Goal: Information Seeking & Learning: Learn about a topic

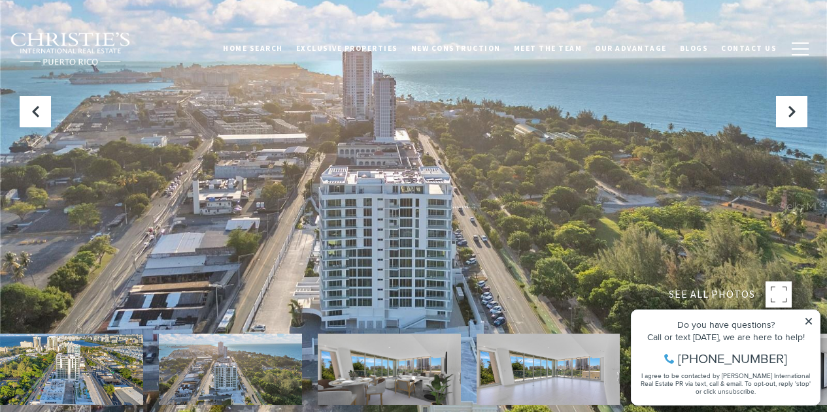
click at [810, 319] on icon at bounding box center [808, 321] width 9 height 9
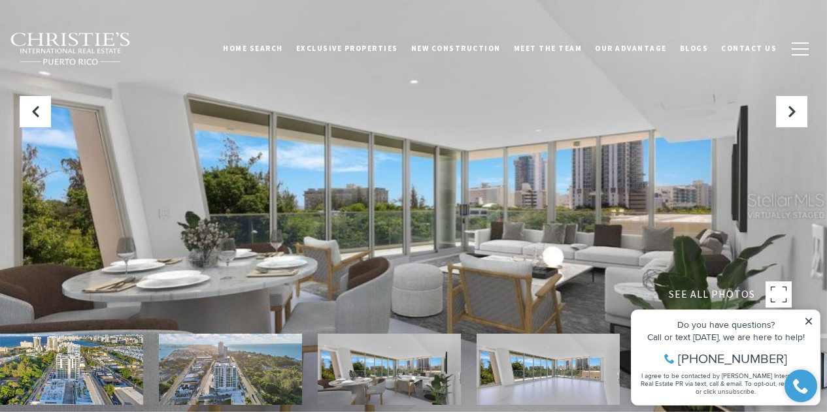
click at [81, 375] on img at bounding box center [71, 369] width 143 height 71
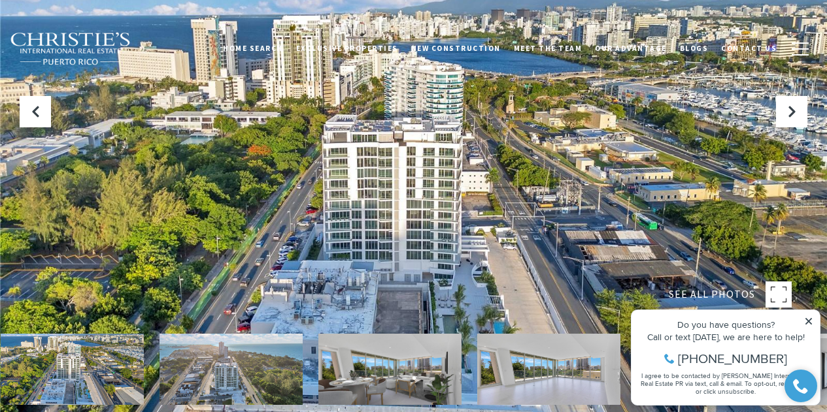
click at [37, 358] on img at bounding box center [72, 369] width 143 height 71
click at [39, 358] on img at bounding box center [71, 369] width 143 height 71
click at [71, 359] on img at bounding box center [71, 369] width 143 height 71
click at [752, 121] on div at bounding box center [413, 206] width 827 height 412
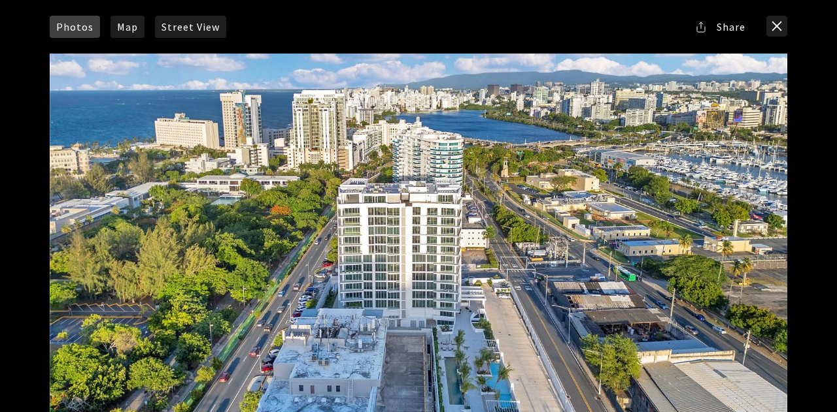
click at [673, 248] on div at bounding box center [418, 260] width 737 height 413
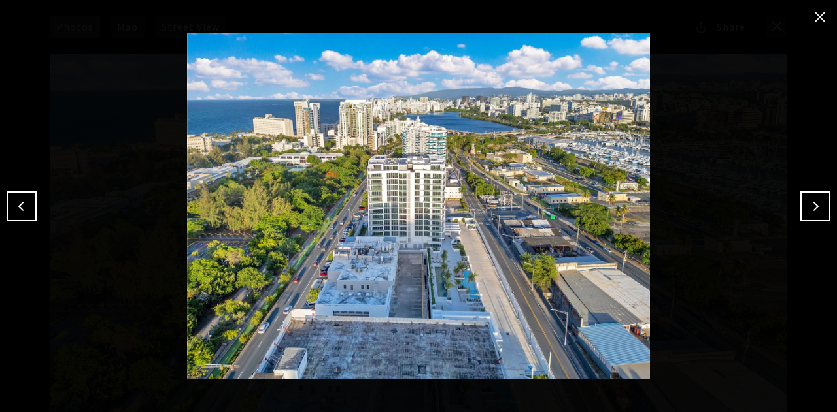
click at [815, 199] on button "Next" at bounding box center [815, 207] width 30 height 30
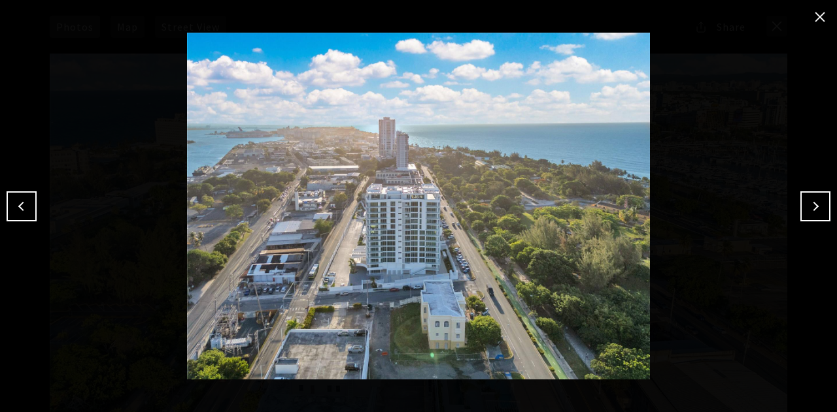
click at [816, 200] on button "Next" at bounding box center [815, 207] width 30 height 30
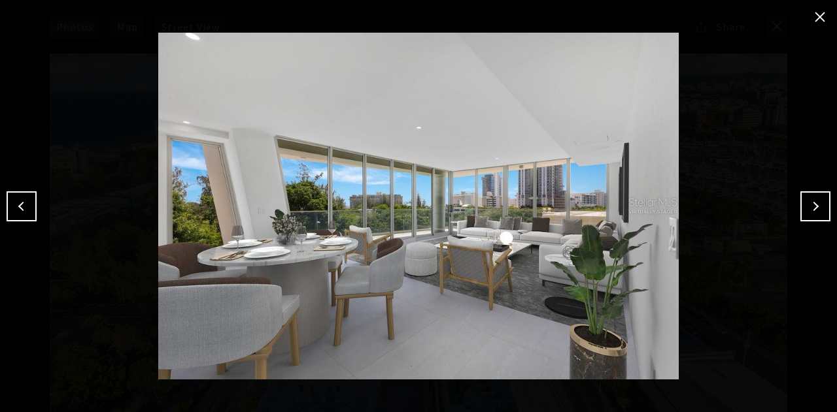
click at [816, 201] on button "Next" at bounding box center [815, 207] width 30 height 30
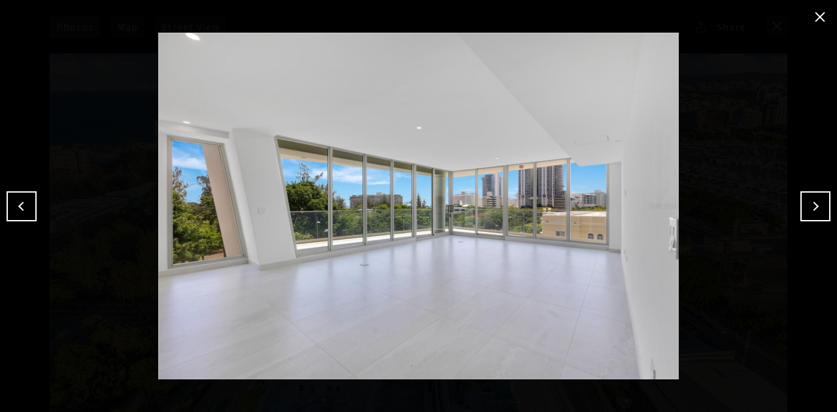
click at [816, 201] on button "Next" at bounding box center [815, 207] width 30 height 30
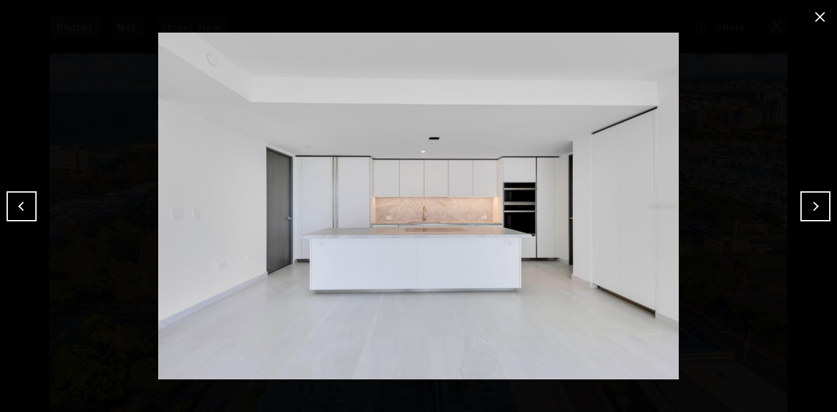
click at [816, 201] on button "Next" at bounding box center [815, 207] width 30 height 30
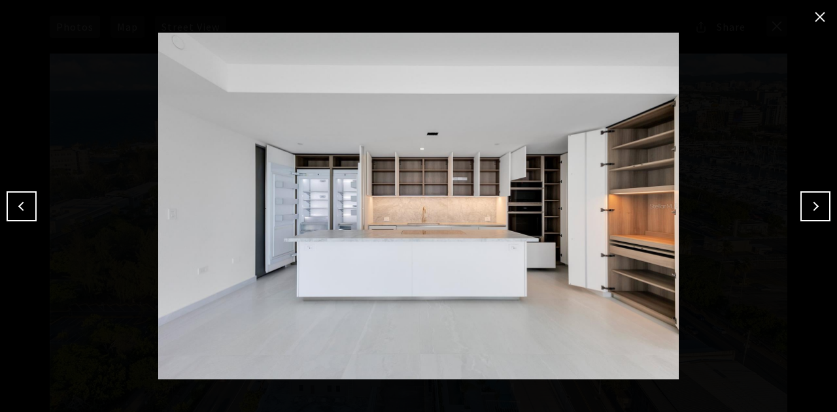
click at [816, 201] on button "Next" at bounding box center [815, 207] width 30 height 30
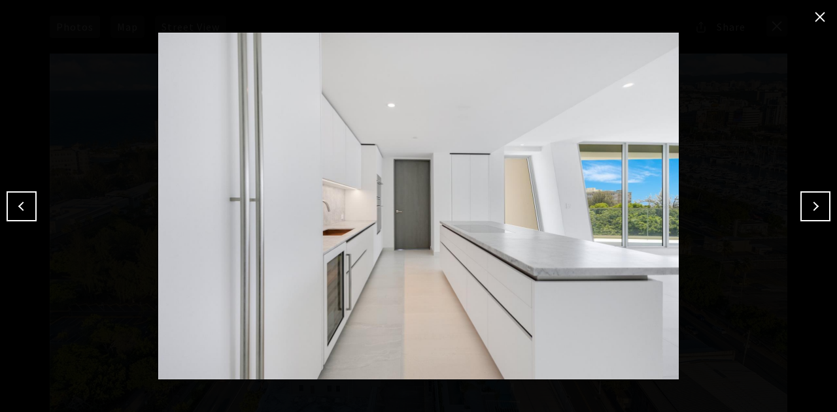
click at [816, 201] on button "Next" at bounding box center [815, 207] width 30 height 30
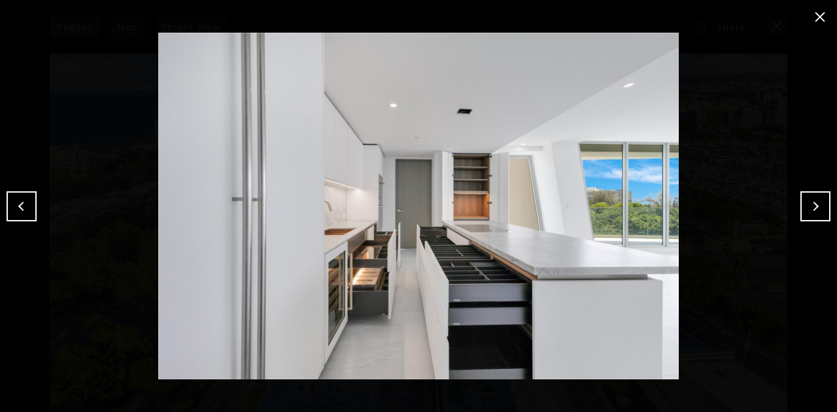
click at [816, 201] on button "Next" at bounding box center [815, 207] width 30 height 30
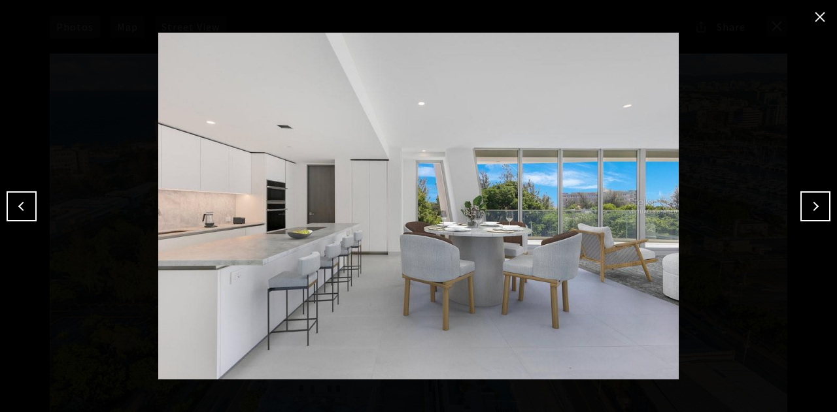
click at [817, 201] on button "Next" at bounding box center [815, 207] width 30 height 30
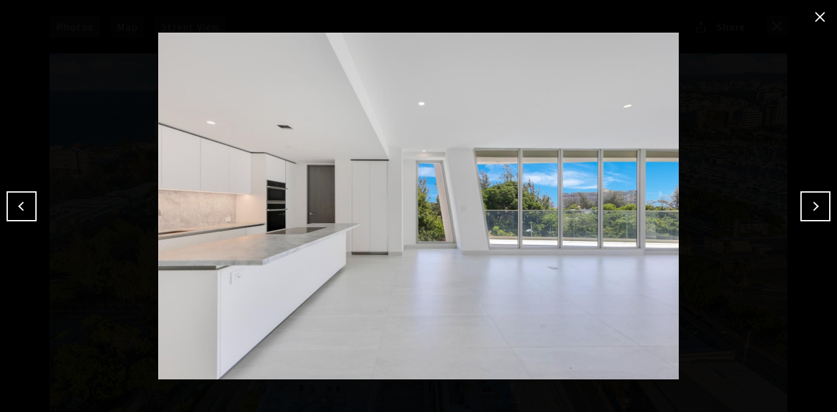
click at [817, 201] on button "Next" at bounding box center [815, 207] width 30 height 30
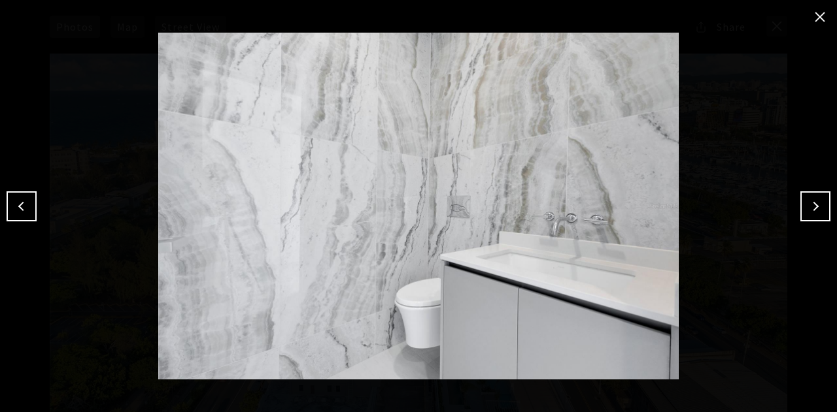
click at [817, 201] on button "Next" at bounding box center [815, 207] width 30 height 30
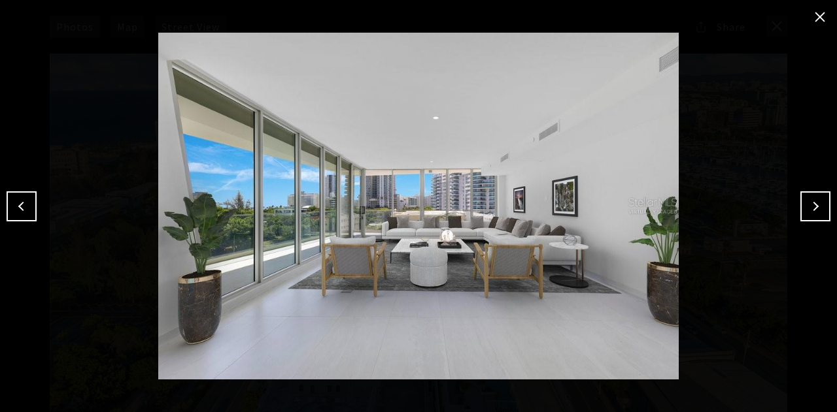
click at [817, 201] on button "Next" at bounding box center [815, 207] width 30 height 30
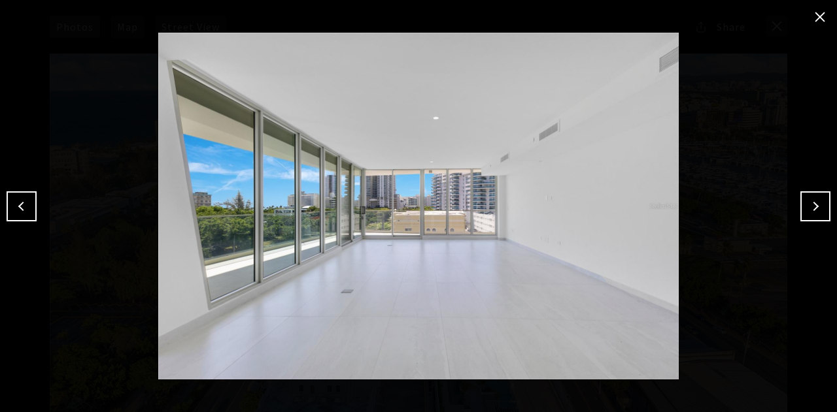
click at [817, 201] on button "Next" at bounding box center [815, 207] width 30 height 30
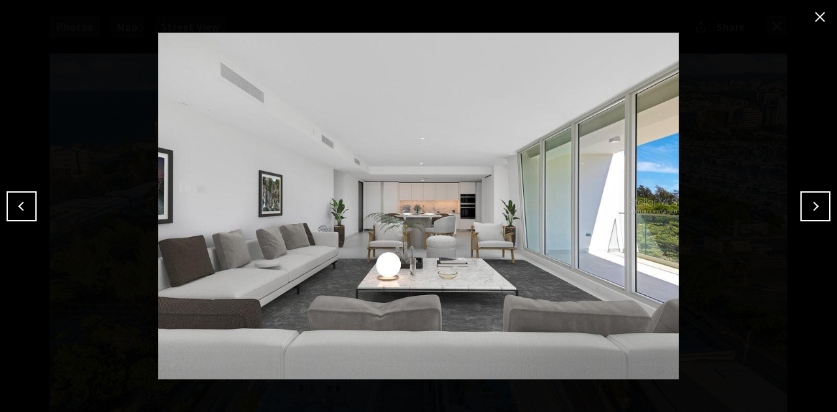
click at [817, 201] on button "Next" at bounding box center [815, 207] width 30 height 30
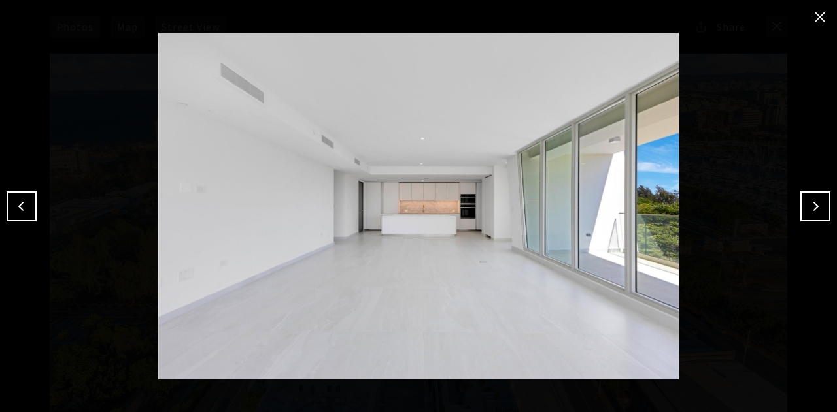
click at [817, 201] on button "Next" at bounding box center [815, 207] width 30 height 30
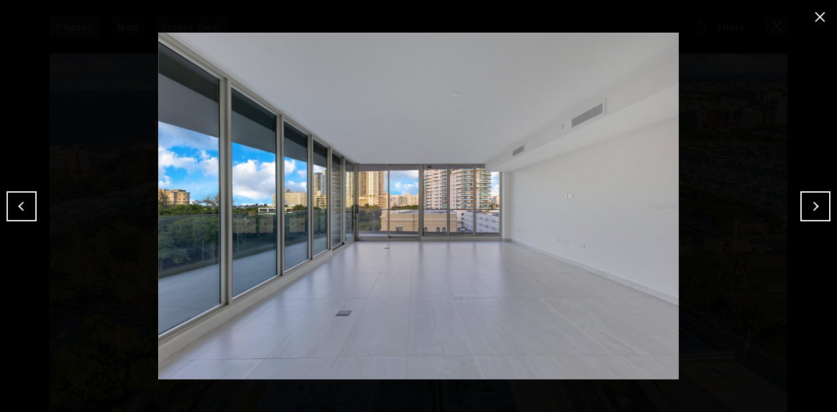
click at [817, 201] on button "Next" at bounding box center [815, 207] width 30 height 30
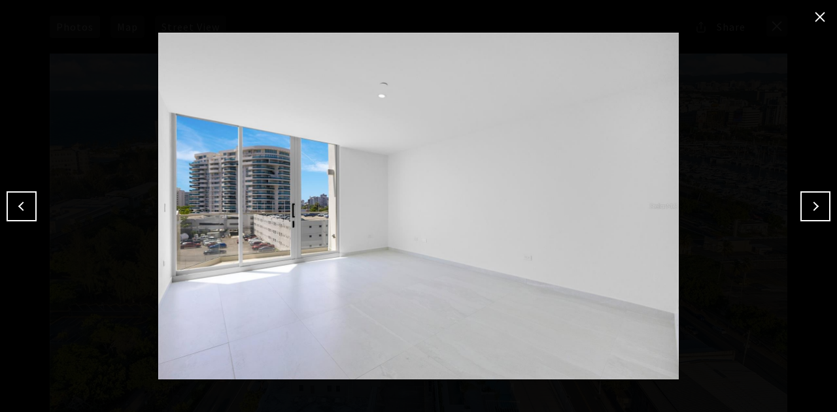
click at [817, 201] on button "Next" at bounding box center [815, 207] width 30 height 30
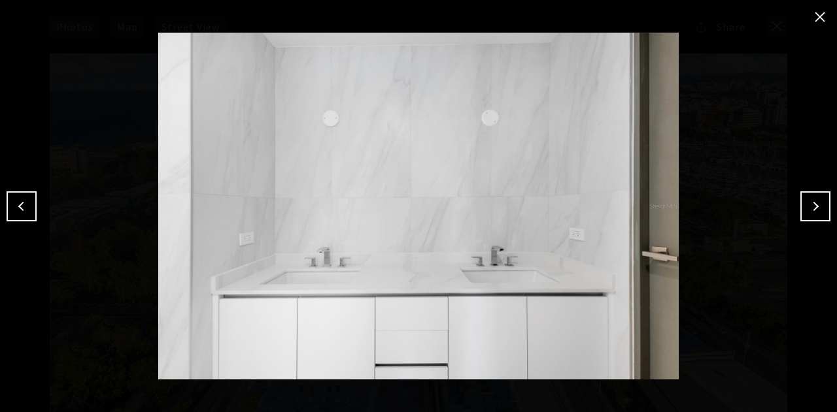
click at [817, 201] on button "Next" at bounding box center [815, 207] width 30 height 30
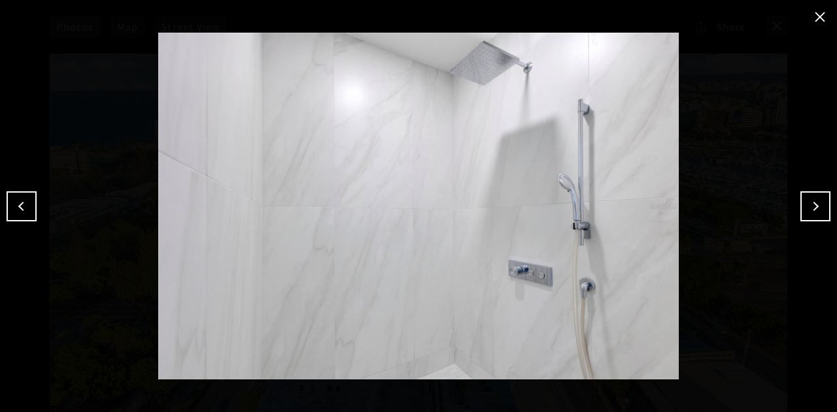
click at [817, 201] on button "Next" at bounding box center [815, 207] width 30 height 30
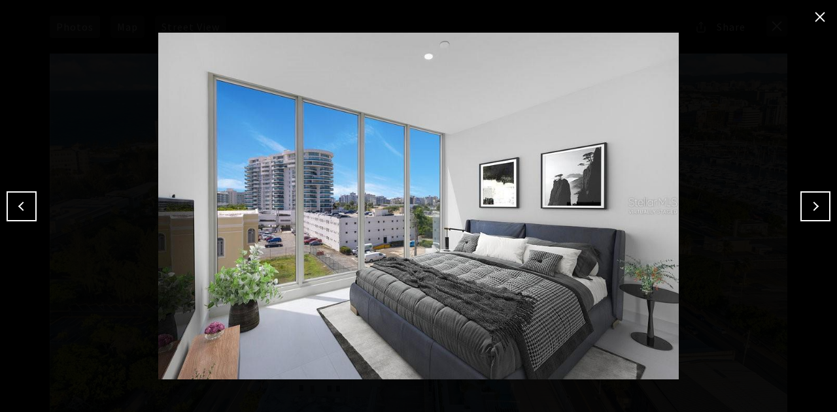
click at [817, 201] on button "Next" at bounding box center [815, 207] width 30 height 30
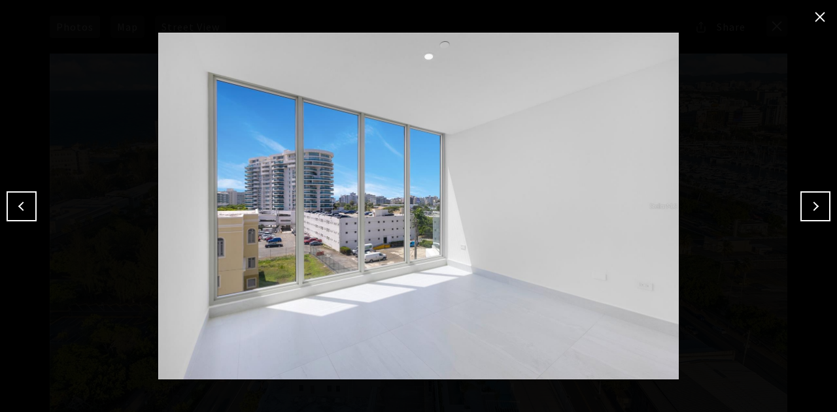
click at [817, 201] on button "Next" at bounding box center [815, 207] width 30 height 30
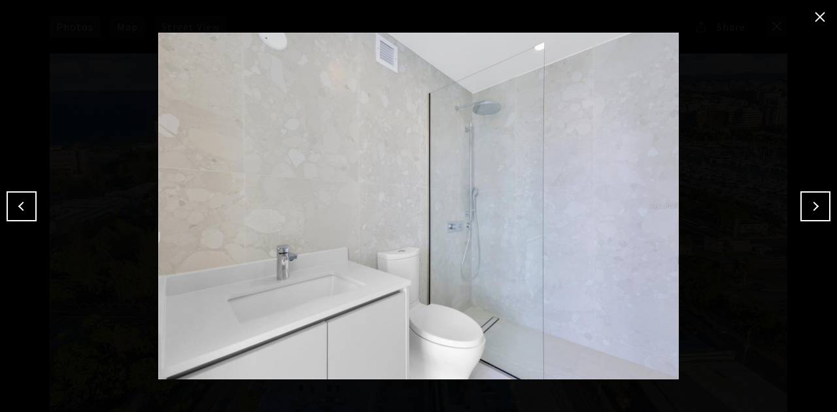
click at [817, 201] on button "Next" at bounding box center [815, 207] width 30 height 30
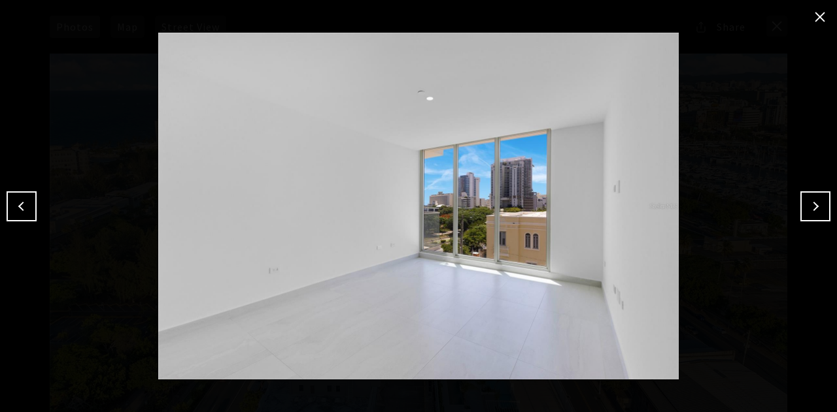
click at [817, 201] on button "Next" at bounding box center [815, 207] width 30 height 30
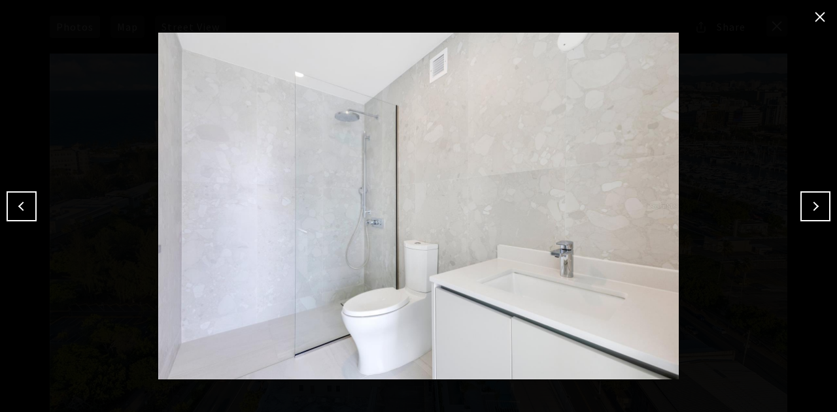
click at [817, 201] on button "Next" at bounding box center [815, 207] width 30 height 30
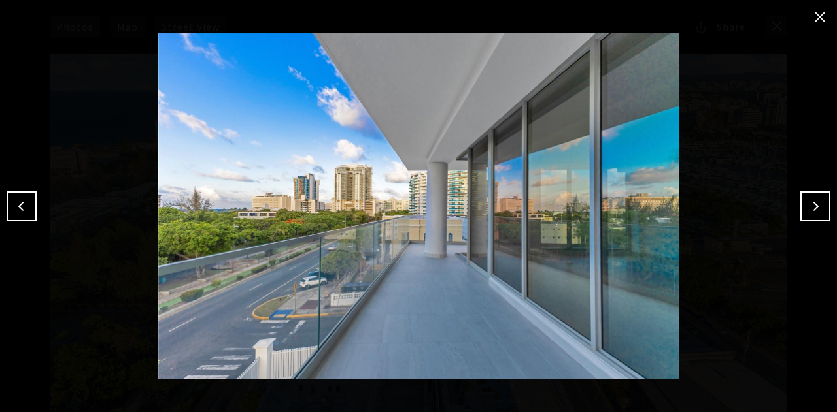
click at [817, 201] on button "Next" at bounding box center [815, 207] width 30 height 30
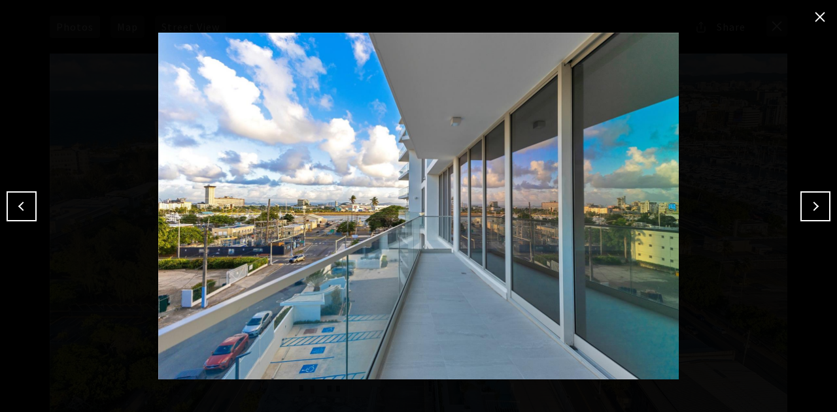
click at [817, 201] on button "Next" at bounding box center [815, 207] width 30 height 30
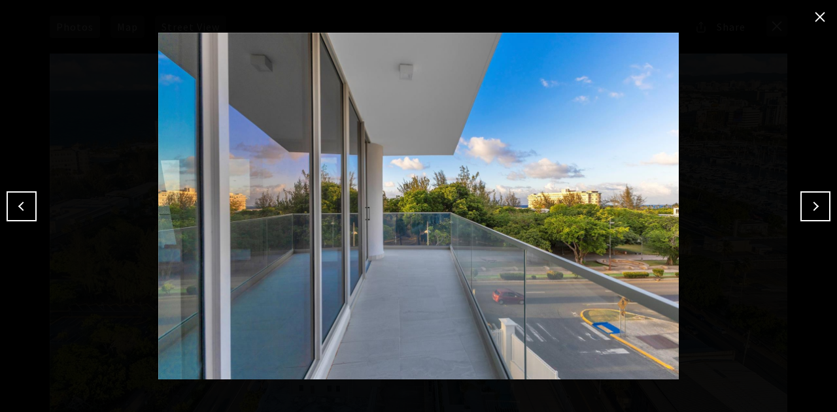
click at [817, 201] on button "Next" at bounding box center [815, 207] width 30 height 30
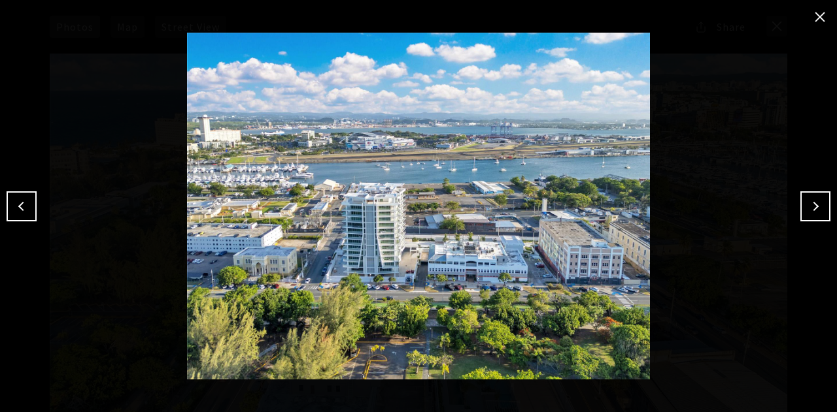
click at [817, 201] on button "Next" at bounding box center [815, 207] width 30 height 30
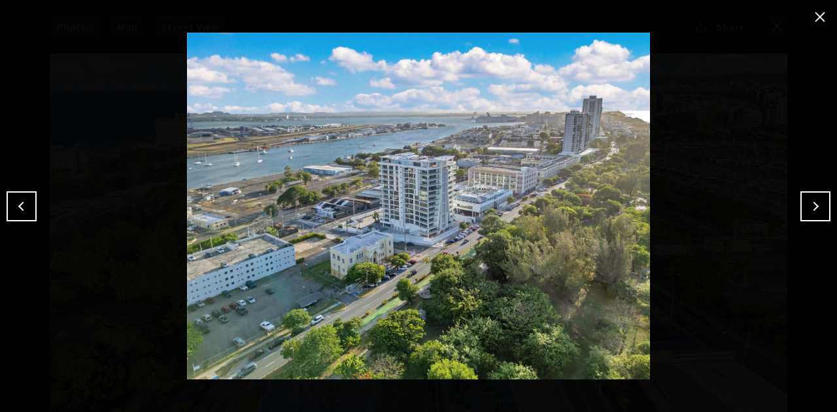
click at [817, 201] on button "Next" at bounding box center [815, 207] width 30 height 30
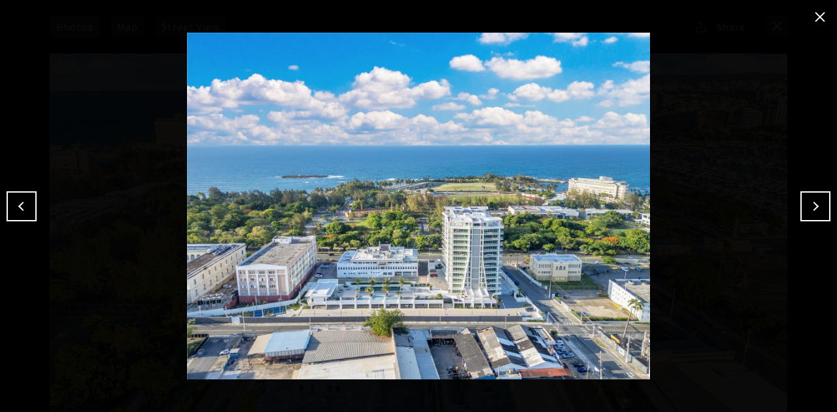
click at [817, 201] on button "Next" at bounding box center [815, 207] width 30 height 30
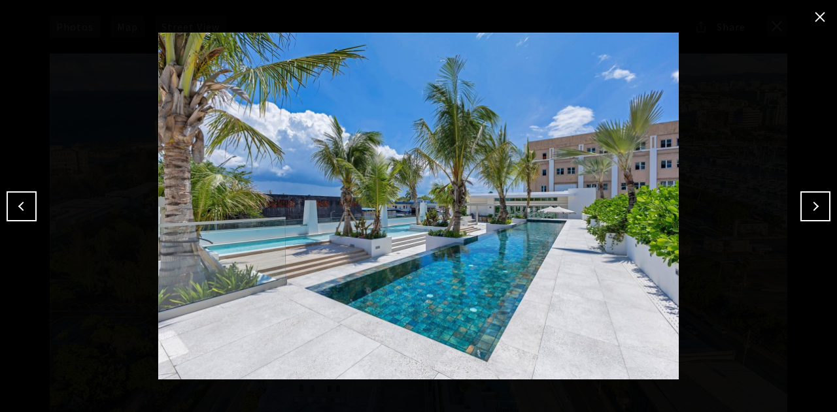
click at [817, 201] on button "Next" at bounding box center [815, 207] width 30 height 30
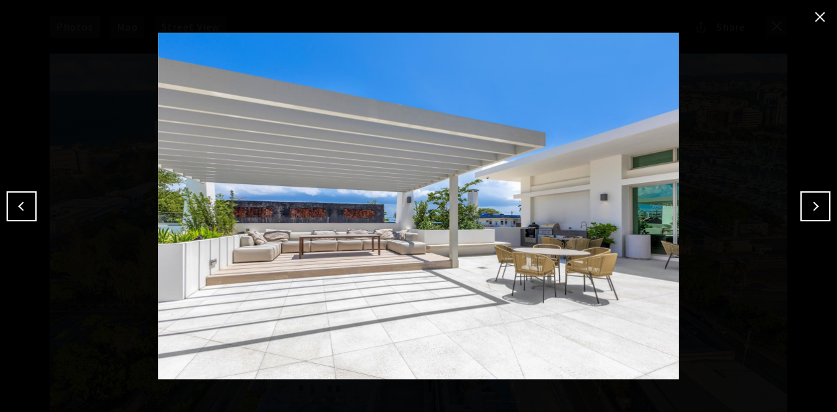
click at [817, 201] on button "Next" at bounding box center [815, 207] width 30 height 30
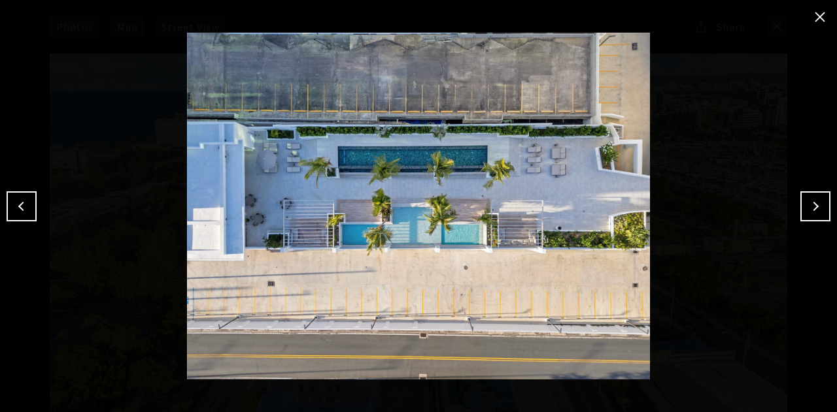
click at [817, 201] on button "Next" at bounding box center [815, 207] width 30 height 30
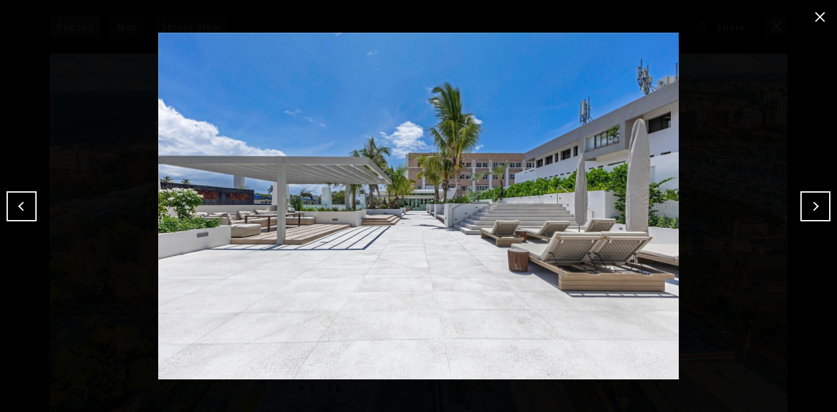
click at [817, 201] on button "Next" at bounding box center [815, 207] width 30 height 30
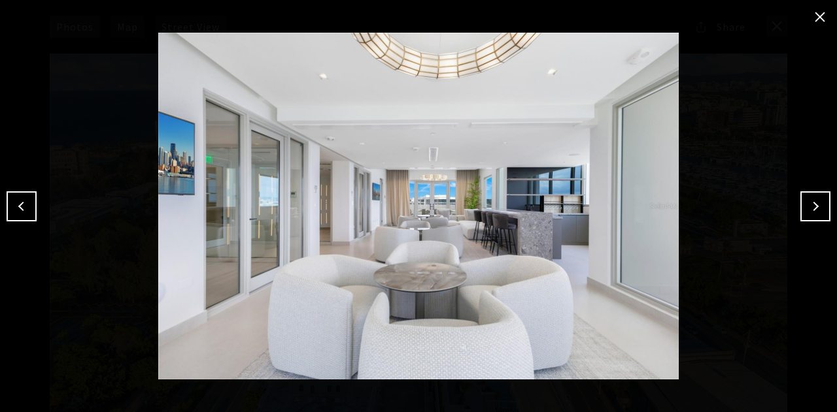
click at [817, 201] on button "Next" at bounding box center [815, 207] width 30 height 30
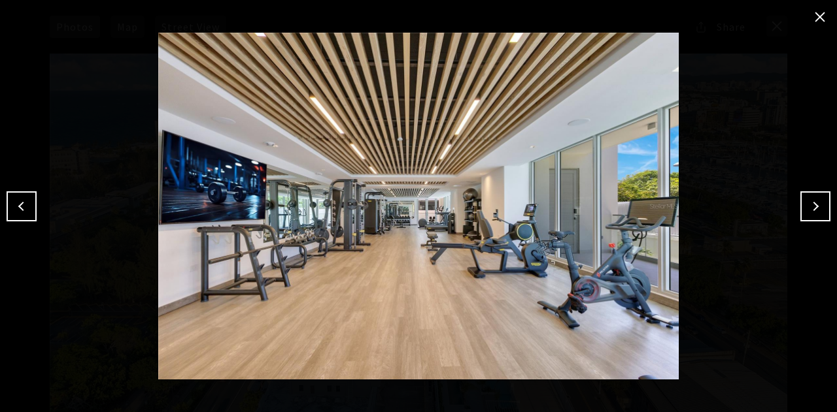
click at [26, 200] on button "Previous" at bounding box center [22, 207] width 30 height 30
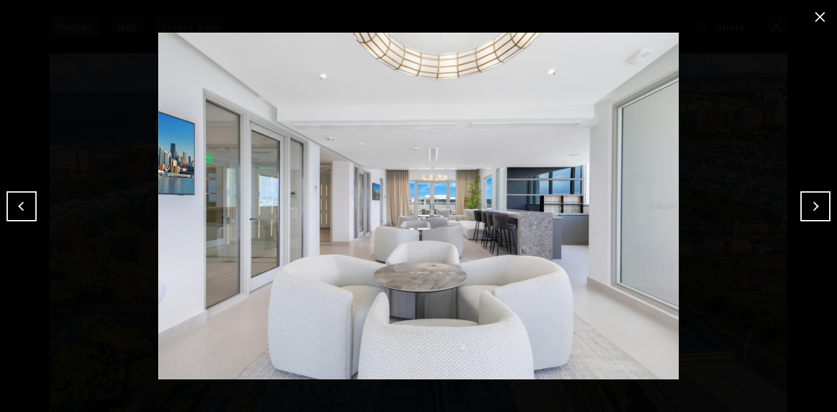
click at [823, 207] on button "Next" at bounding box center [815, 207] width 30 height 30
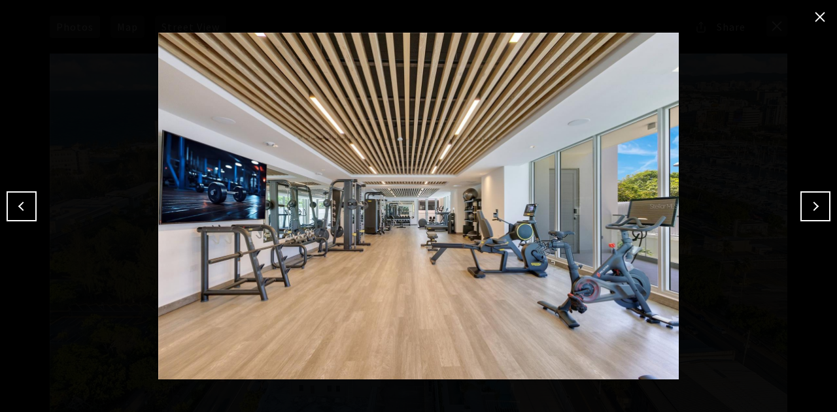
click at [823, 207] on button "Next" at bounding box center [815, 207] width 30 height 30
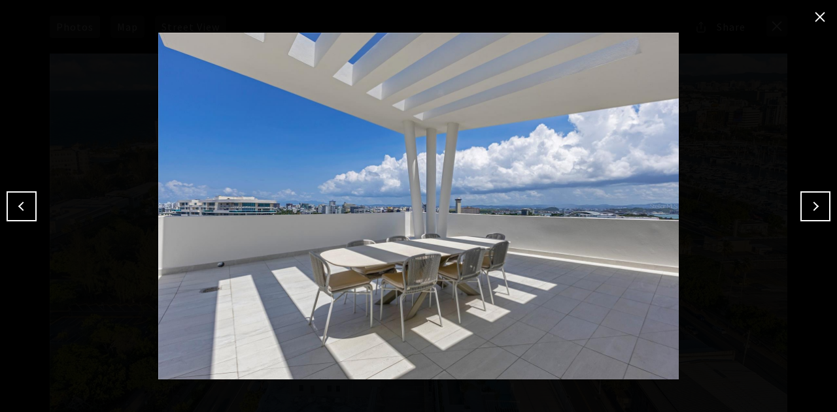
click at [823, 207] on button "Next" at bounding box center [815, 207] width 30 height 30
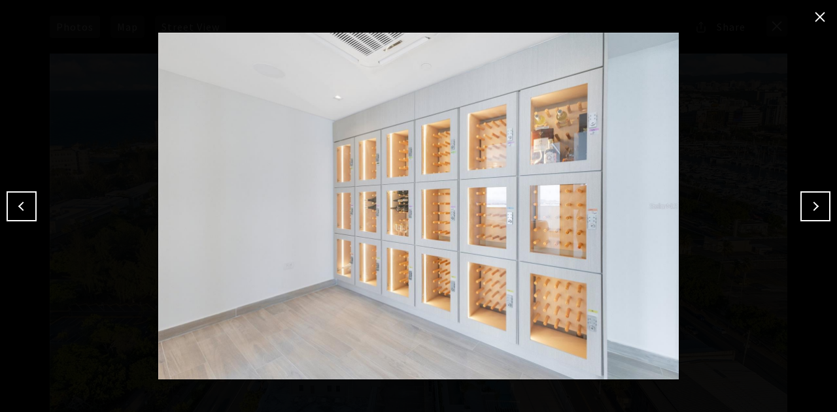
click at [823, 207] on button "Next" at bounding box center [815, 207] width 30 height 30
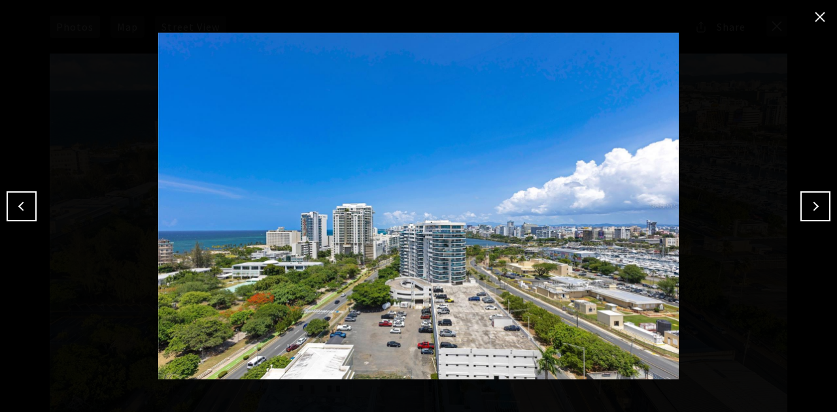
click at [823, 207] on button "Next" at bounding box center [815, 207] width 30 height 30
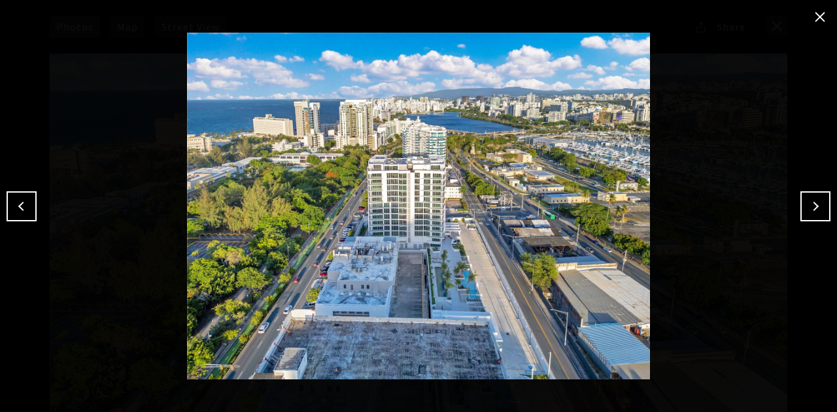
click at [823, 207] on button "Next" at bounding box center [815, 207] width 30 height 30
